Goal: Task Accomplishment & Management: Complete application form

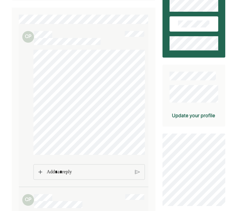
scroll to position [55, 0]
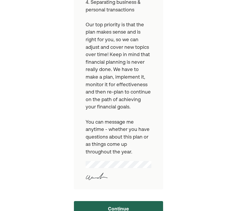
scroll to position [257, 0]
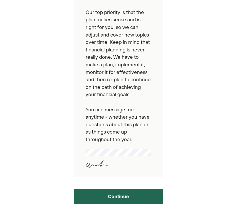
click at [93, 195] on button "Continue" at bounding box center [118, 196] width 89 height 15
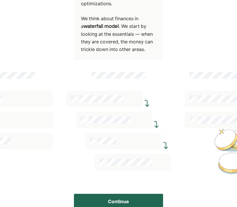
scroll to position [157, 0]
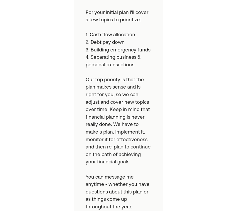
scroll to position [257, 0]
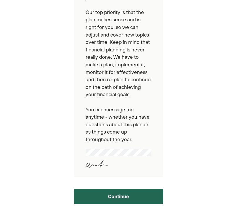
click at [140, 199] on button "Continue" at bounding box center [118, 196] width 89 height 15
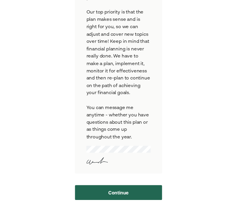
scroll to position [157, 0]
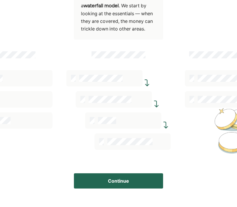
click at [90, 72] on div at bounding box center [104, 78] width 76 height 16
click at [21, 78] on div at bounding box center [14, 78] width 76 height 16
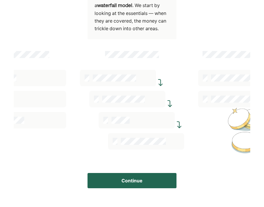
scroll to position [140, 0]
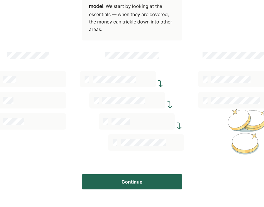
click at [16, 81] on div at bounding box center [28, 79] width 76 height 16
click at [18, 98] on div at bounding box center [28, 100] width 76 height 16
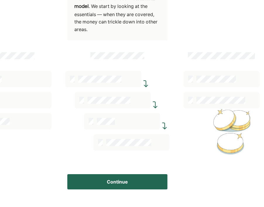
click at [151, 177] on button "Continue" at bounding box center [117, 181] width 100 height 15
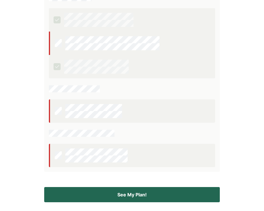
scroll to position [144, 0]
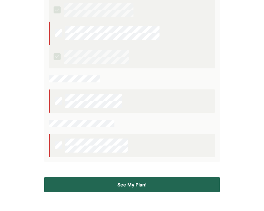
click at [98, 186] on button "See My Plan!" at bounding box center [132, 184] width 176 height 15
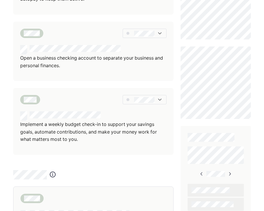
scroll to position [279, 0]
